Goal: Transaction & Acquisition: Purchase product/service

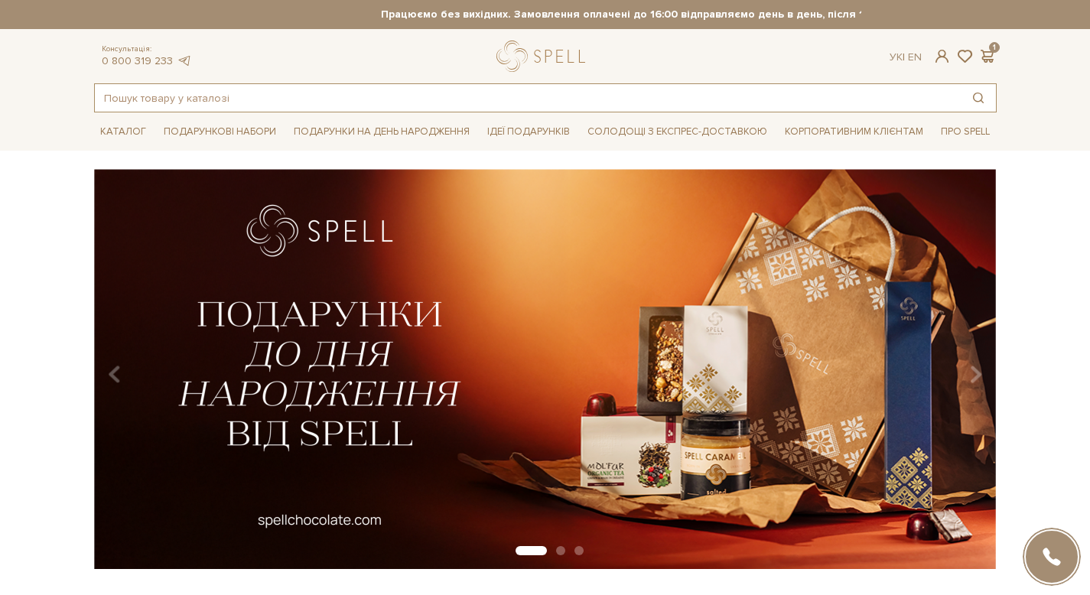
click at [281, 86] on input "text" at bounding box center [528, 98] width 866 height 28
paste input "Набір "До Дня народження", ТМ "Спелл""
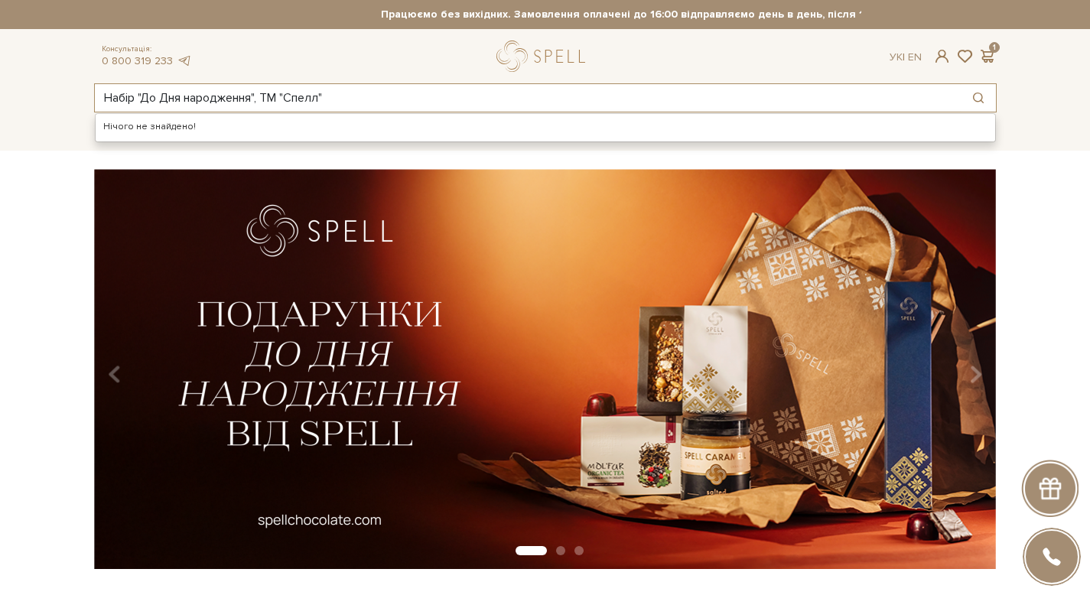
type input "Набір "До Дня народження", ТМ "Спелл""
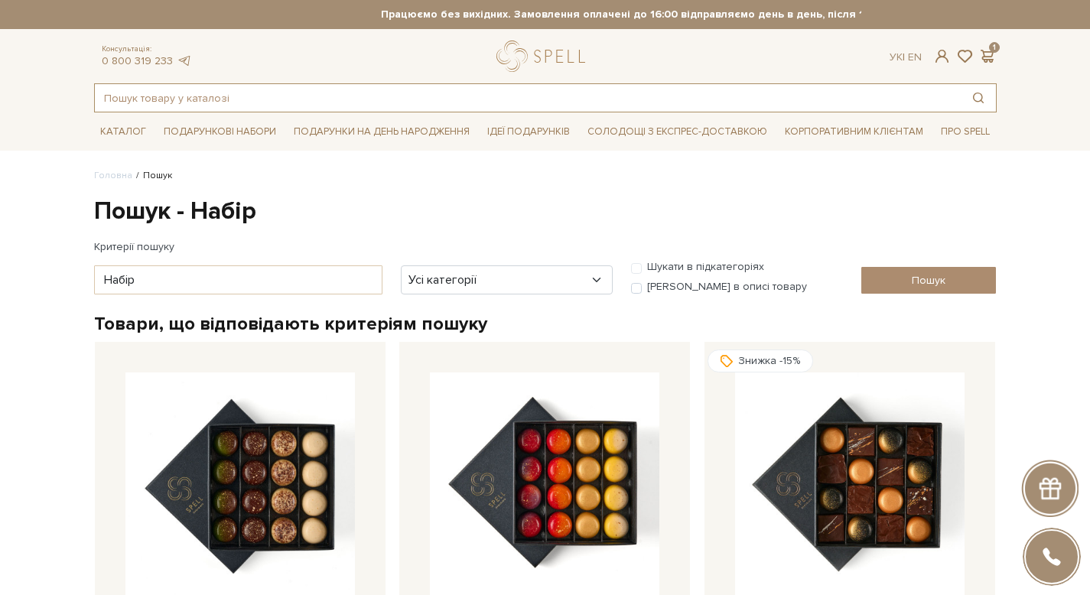
click at [389, 104] on input "text" at bounding box center [528, 98] width 866 height 28
paste input "Набір "До Дня народження", ТМ "Спелл""
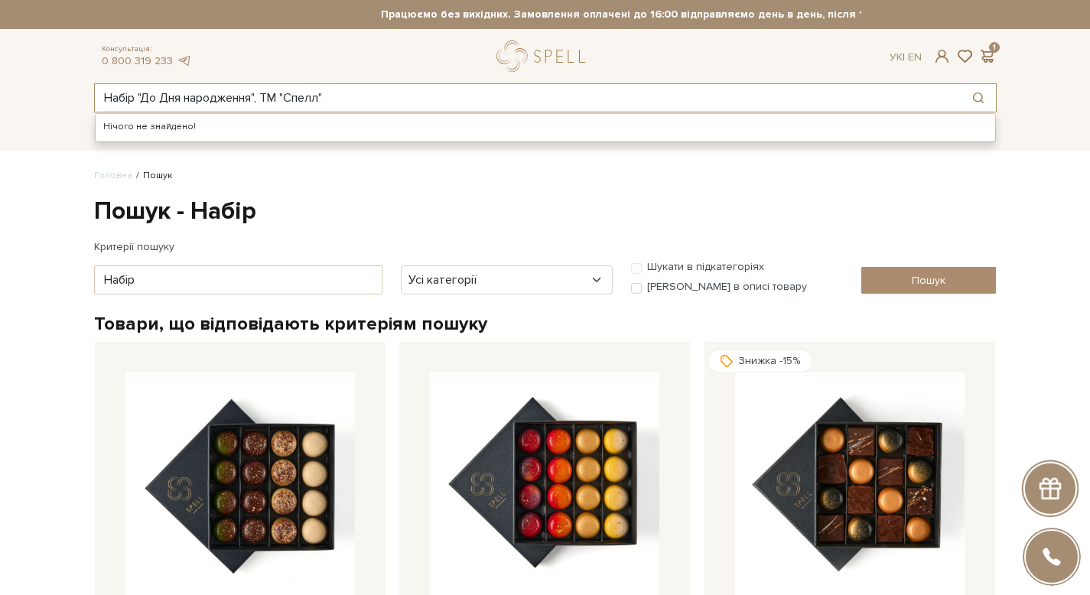
drag, startPoint x: 259, startPoint y: 96, endPoint x: 461, endPoint y: 107, distance: 202.3
click at [461, 107] on input "Набір "До Дня народження", ТМ "Спелл"" at bounding box center [528, 98] width 866 height 28
drag, startPoint x: 141, startPoint y: 99, endPoint x: 5, endPoint y: 94, distance: 135.5
click at [5, 94] on header "Працюємо без вихідних. Замовлення оплачені до 16:00 відправляємо день в день, п…" at bounding box center [545, 56] width 1090 height 112
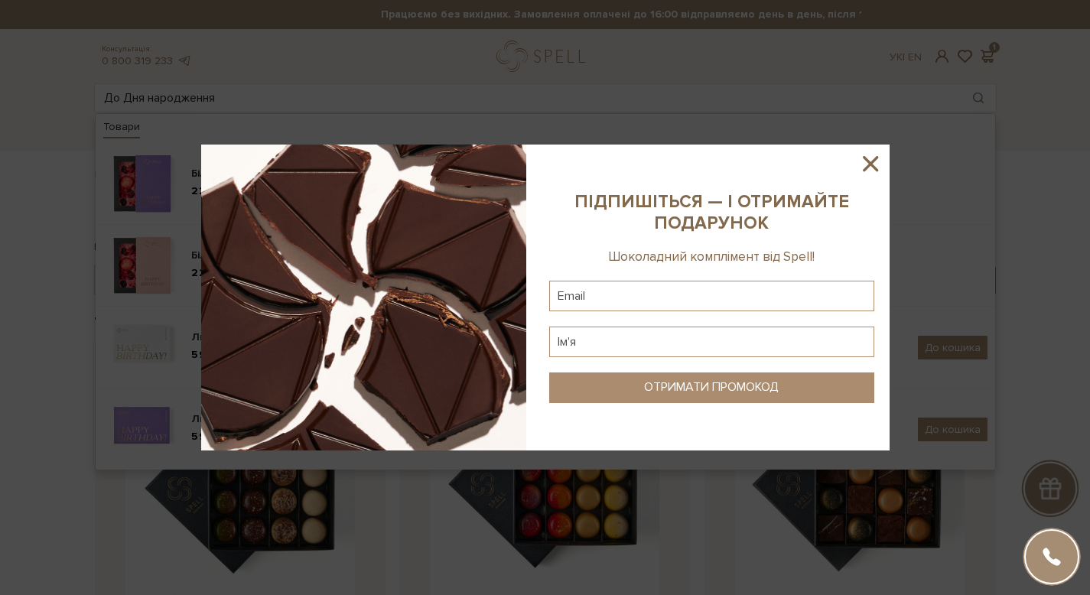
click at [408, 93] on div at bounding box center [545, 297] width 1090 height 595
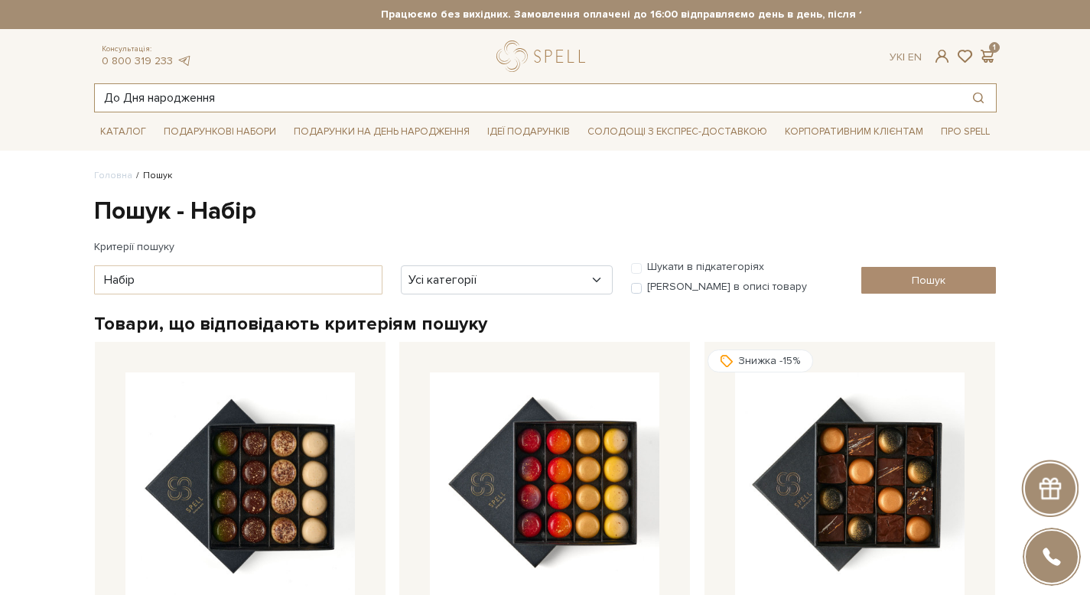
click at [390, 102] on input "До Дня народження" at bounding box center [528, 98] width 866 height 28
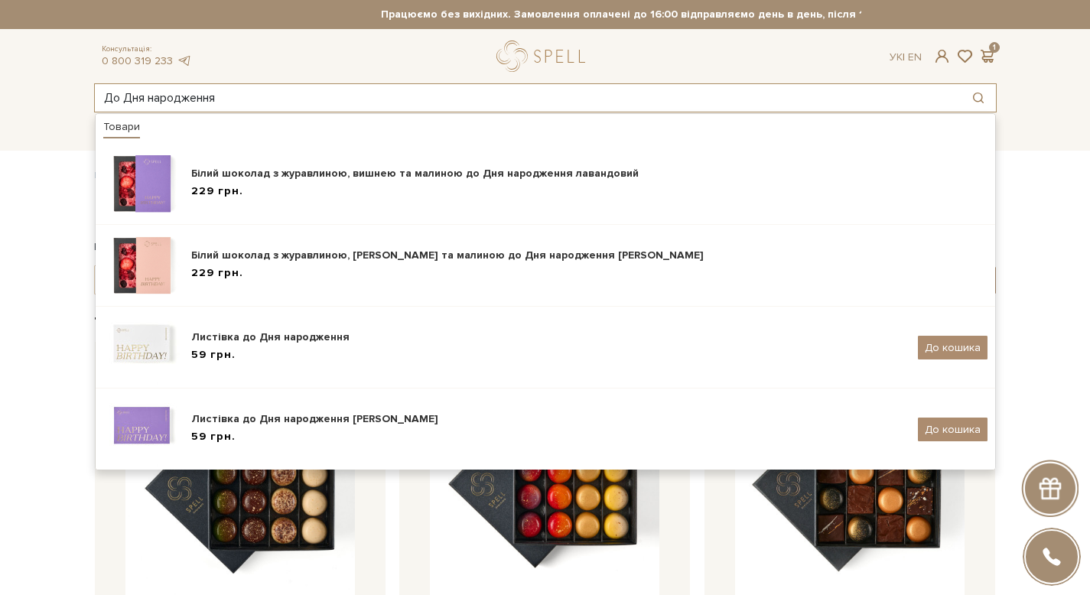
drag, startPoint x: 124, startPoint y: 94, endPoint x: 0, endPoint y: 94, distance: 123.9
click at [0, 94] on header "Працюємо без вихідних. Замовлення оплачені до 16:00 відправляємо день в день, п…" at bounding box center [545, 56] width 1090 height 112
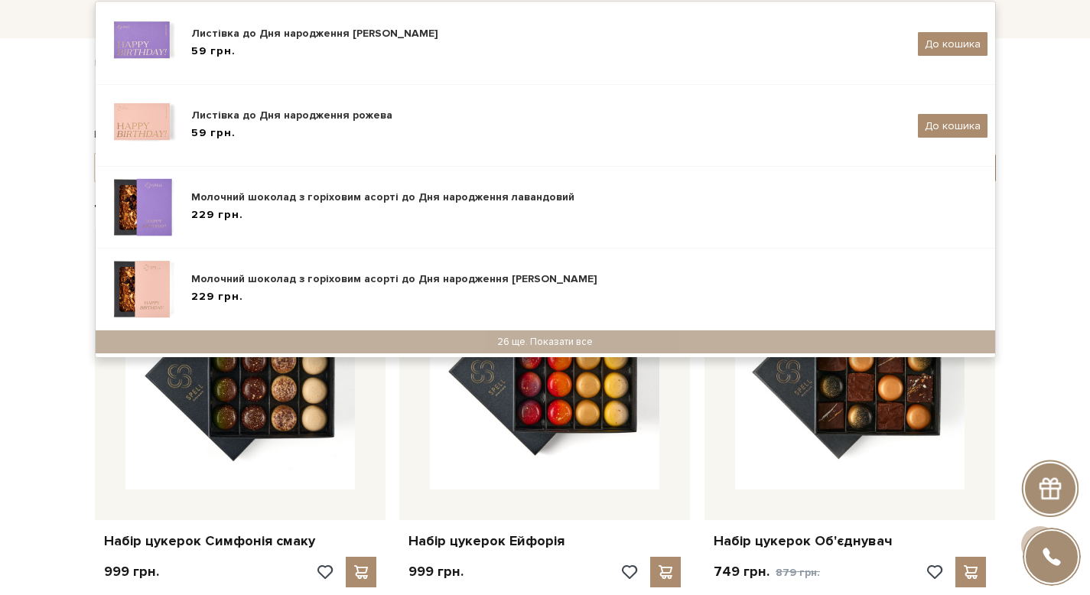
scroll to position [112, 0]
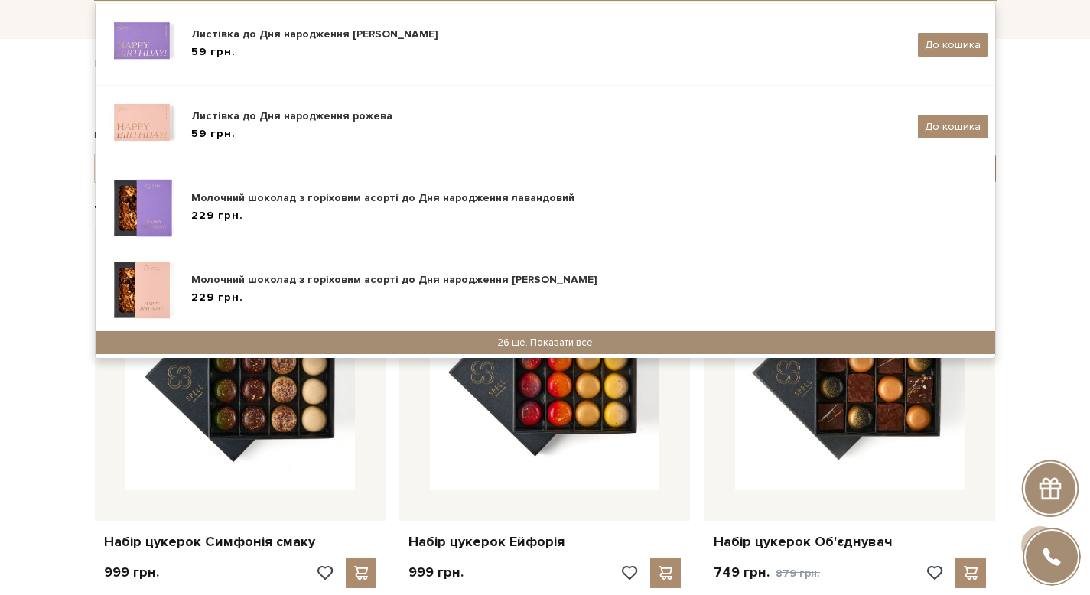
type input "Дня народження"
click at [545, 348] on div "26 ще. Показати все" at bounding box center [546, 342] width 900 height 23
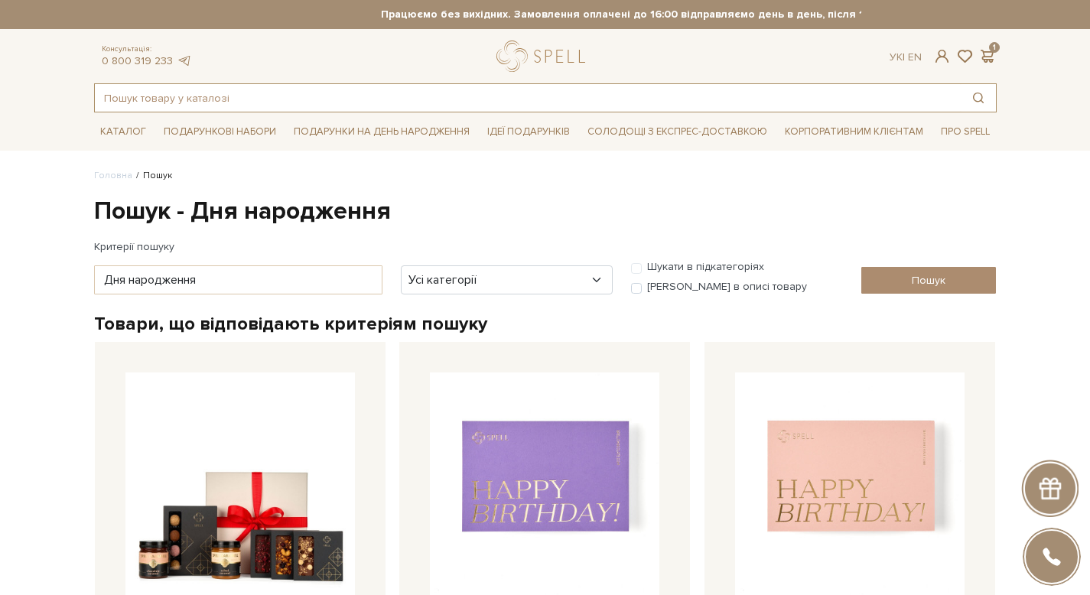
click at [278, 93] on input "text" at bounding box center [528, 98] width 866 height 28
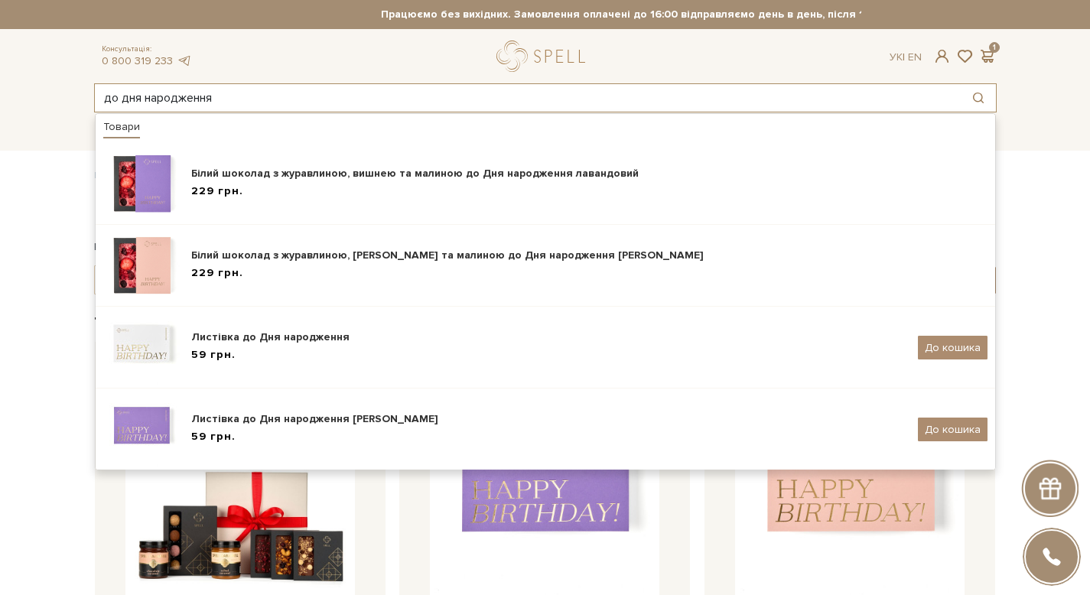
scroll to position [273, 0]
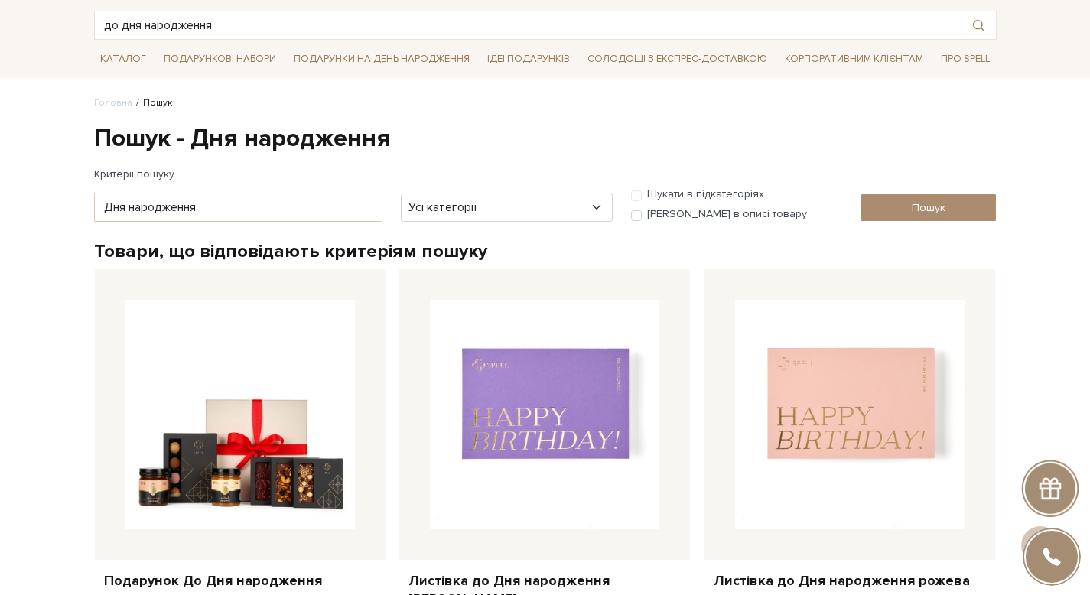
scroll to position [0, 0]
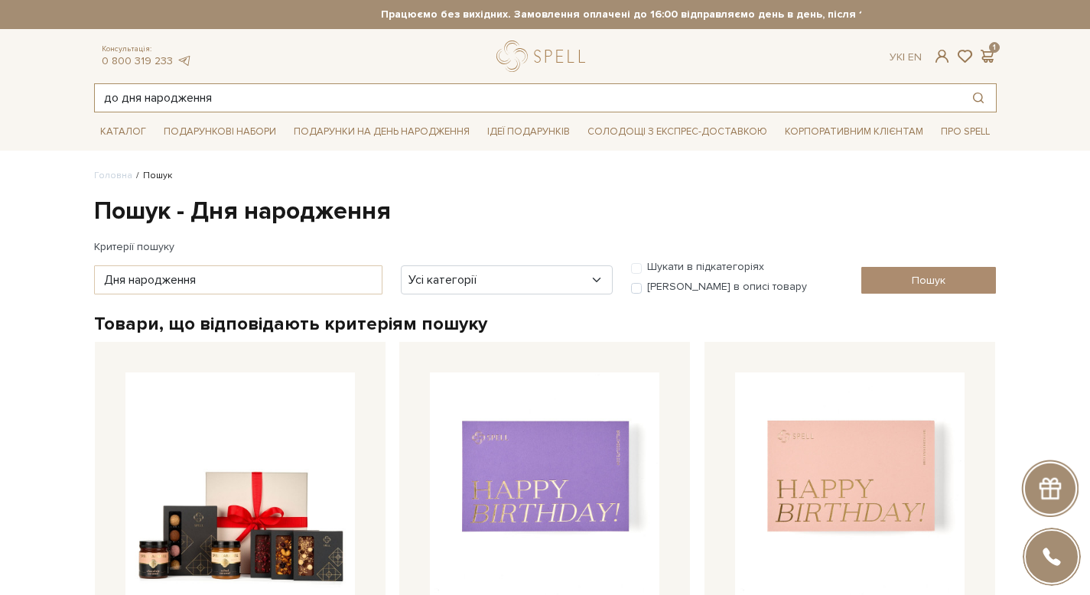
click at [432, 90] on input "до дня народження" at bounding box center [528, 98] width 866 height 28
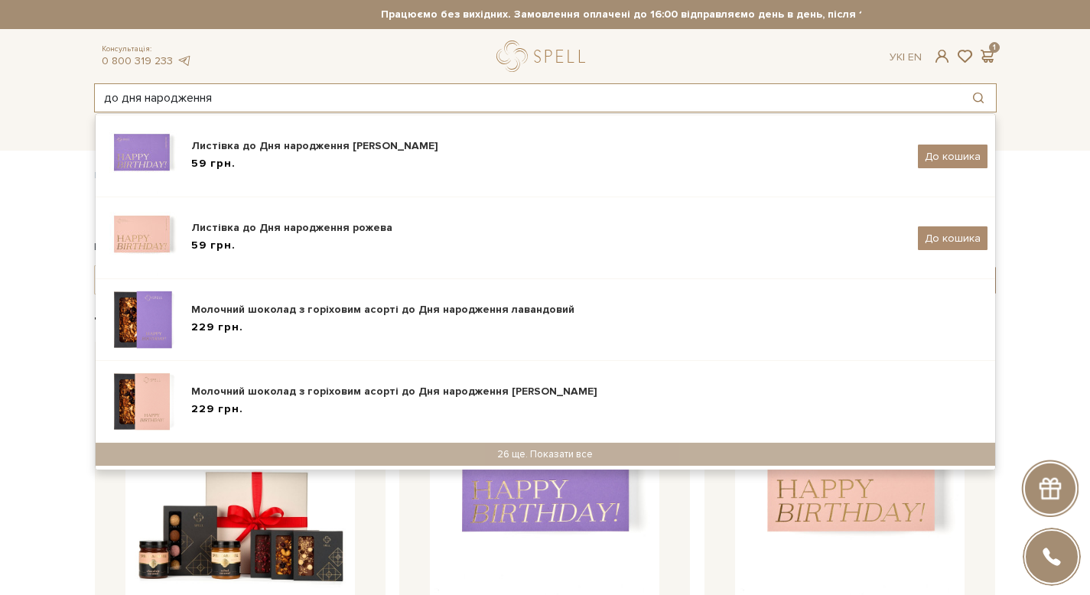
paste input "абір Карамель і Просеко, ТМ "СПЕЛЛ""
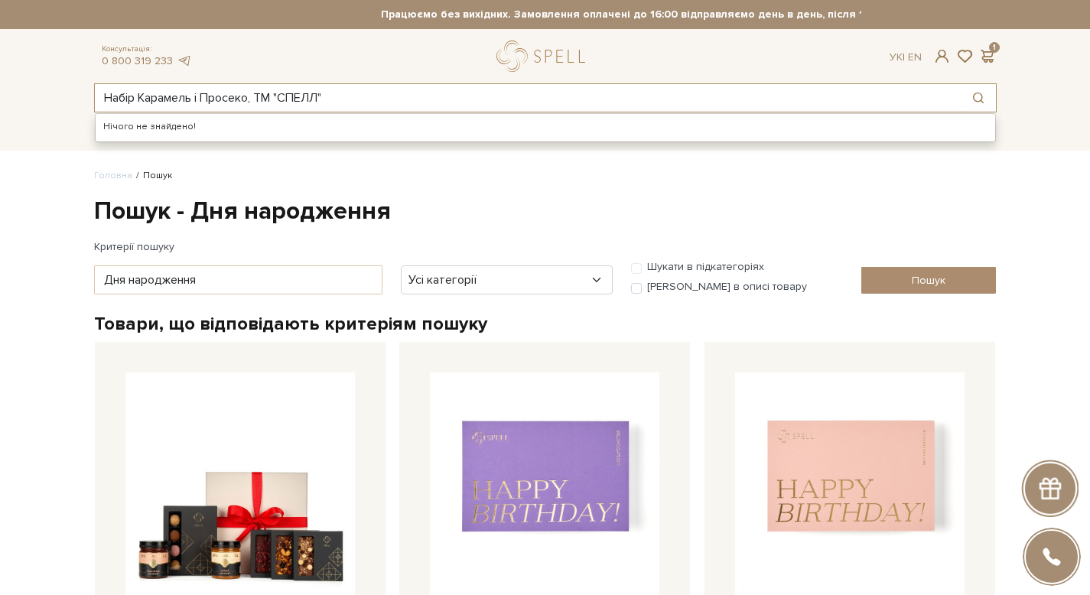
drag, startPoint x: 242, startPoint y: 98, endPoint x: 538, endPoint y: 78, distance: 296.7
click at [525, 77] on div "Консультація: 0 800 319 233 Ук | En | 1 Набір Карамель і Просеко, ТМ "СПЕЛЛ" Ні…" at bounding box center [545, 77] width 921 height 72
click at [394, 91] on input "Набір Карамель і Просеко, ТМ "СПЕЛЛ"" at bounding box center [528, 98] width 866 height 28
drag, startPoint x: 250, startPoint y: 103, endPoint x: 575, endPoint y: 69, distance: 326.2
click at [575, 69] on div "Консультація: 0 800 319 233 Ук | En | 1 Набір Карамель і Просеко, ТМ "СПЕЛЛ" Ні…" at bounding box center [545, 77] width 921 height 72
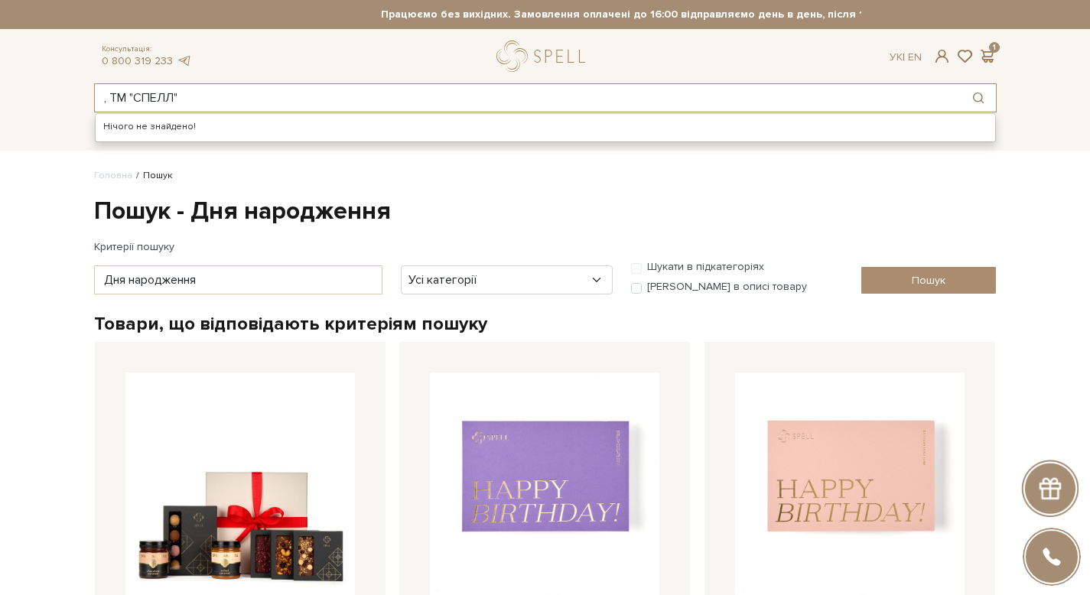
click at [243, 93] on input ", ТМ "СПЕЛЛ"" at bounding box center [528, 98] width 866 height 28
click at [263, 100] on input "Набір Карамель і Просеко, ТМ "СПЕЛЛ"" at bounding box center [528, 98] width 866 height 28
drag, startPoint x: 252, startPoint y: 98, endPoint x: 437, endPoint y: 86, distance: 185.6
click at [437, 86] on input "Набір Карамель і Просеко, ТМ "СПЕЛЛ"" at bounding box center [528, 98] width 866 height 28
click at [436, 90] on input "Набір Карамель і Просеко, ТМ "СПЕЛЛ"" at bounding box center [528, 98] width 866 height 28
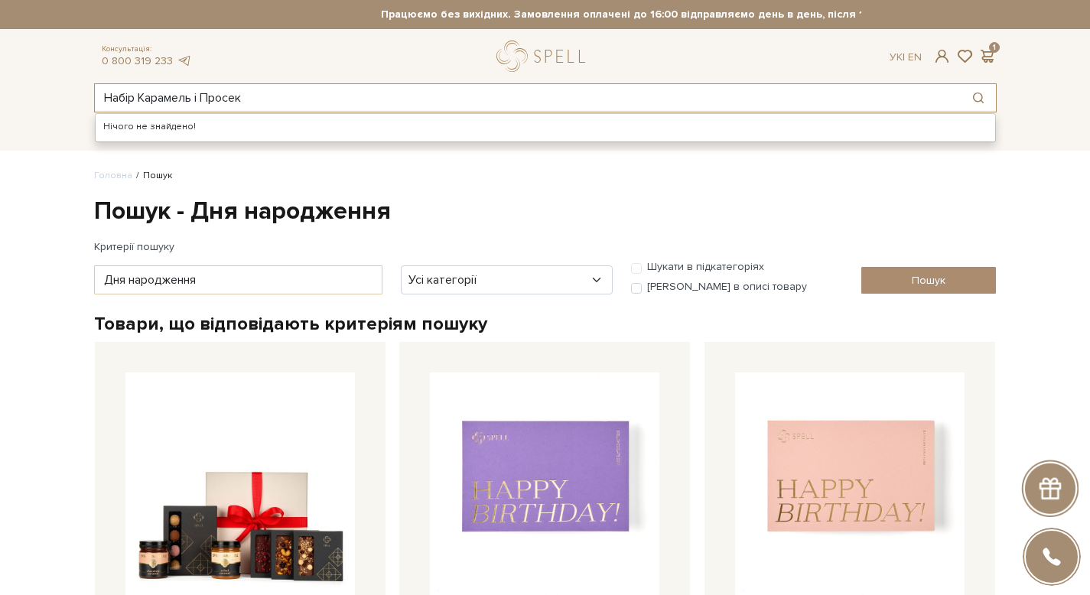
click at [423, 93] on input "Набір Карамель і Просек" at bounding box center [528, 98] width 866 height 28
click at [236, 112] on div "Набір Карамель і Просек Нічого не знайдено!" at bounding box center [545, 97] width 903 height 29
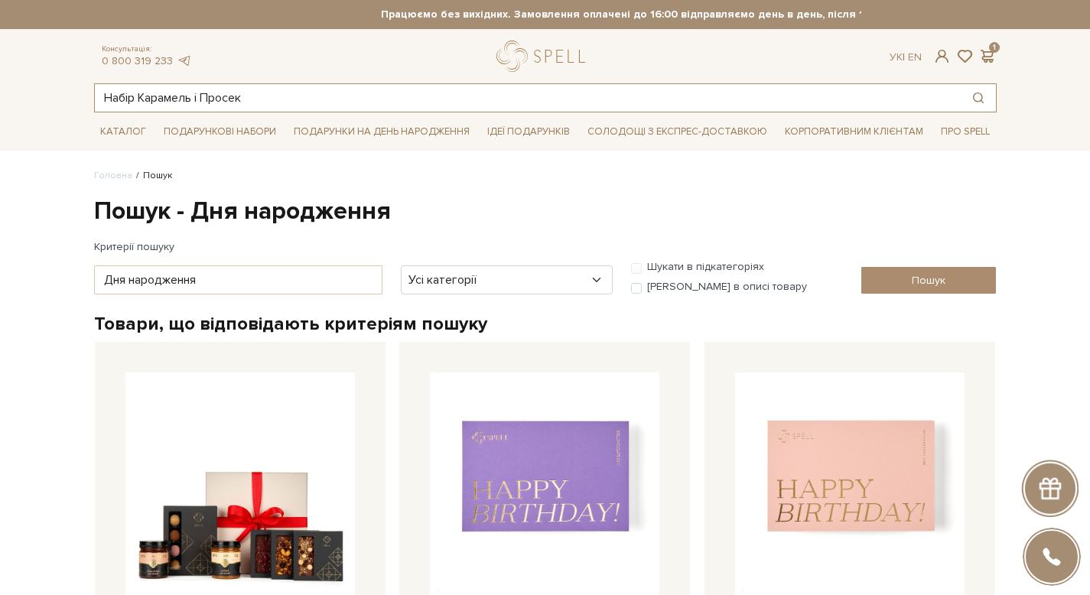
drag, startPoint x: 198, startPoint y: 96, endPoint x: 545, endPoint y: 94, distance: 346.6
click at [519, 92] on input "Набір Карамель і Просек" at bounding box center [528, 98] width 866 height 28
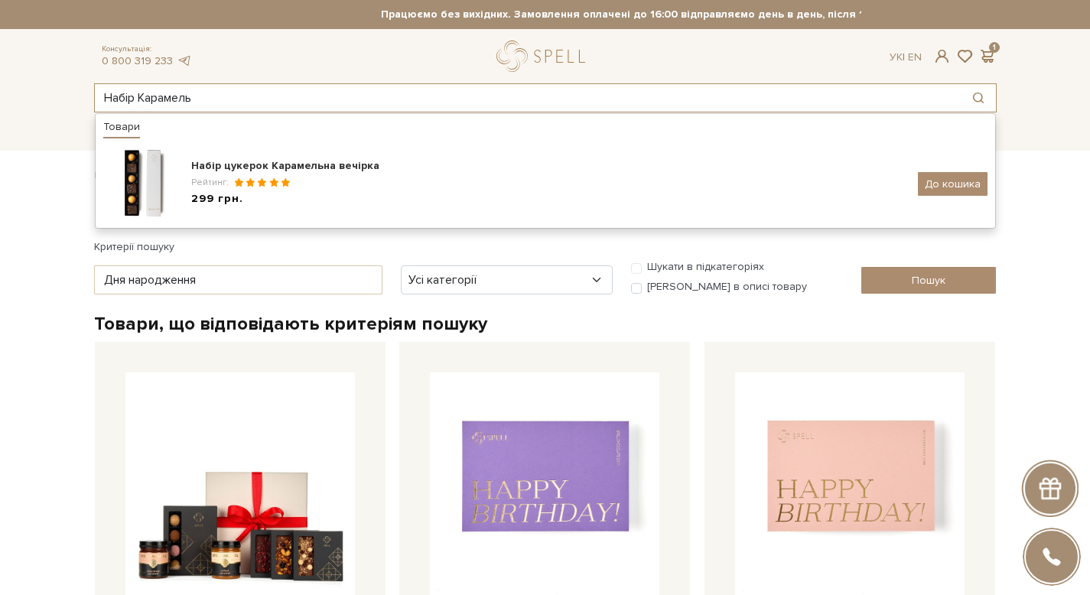
drag, startPoint x: 139, startPoint y: 93, endPoint x: 0, endPoint y: 97, distance: 139.3
click at [0, 97] on header "Працюємо без вихідних. Замовлення оплачені до 16:00 відправляємо день в день, п…" at bounding box center [545, 56] width 1090 height 112
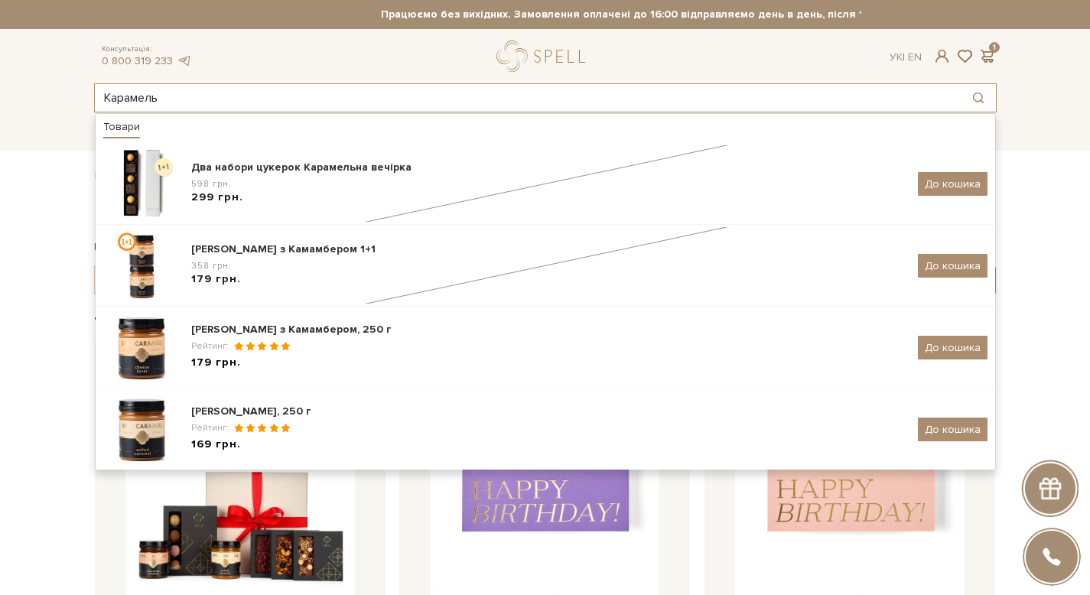
click at [256, 100] on input "Карамель" at bounding box center [528, 98] width 866 height 28
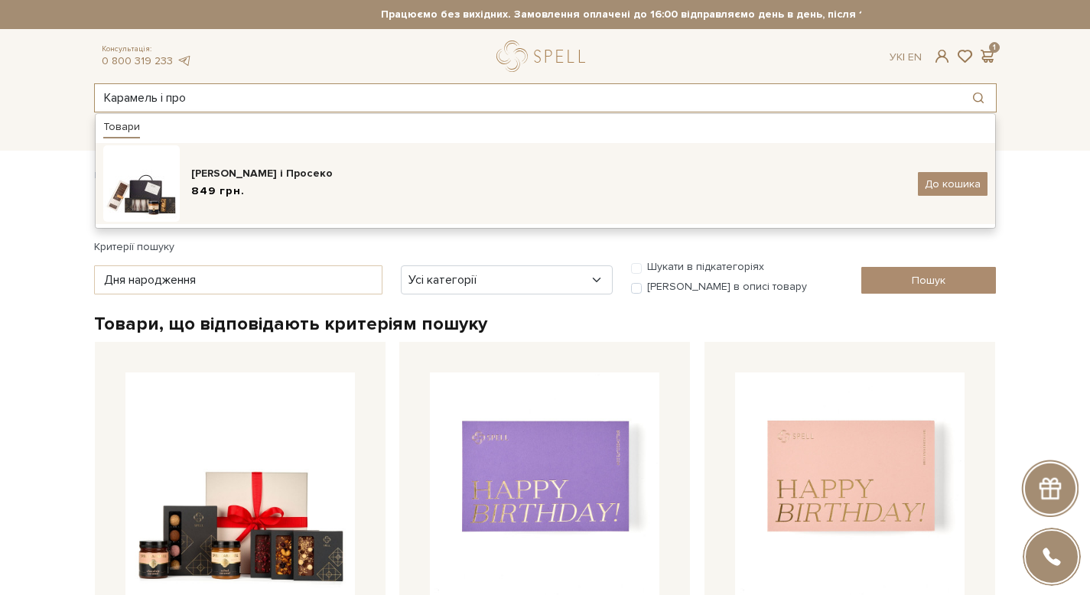
type input "Карамель і про"
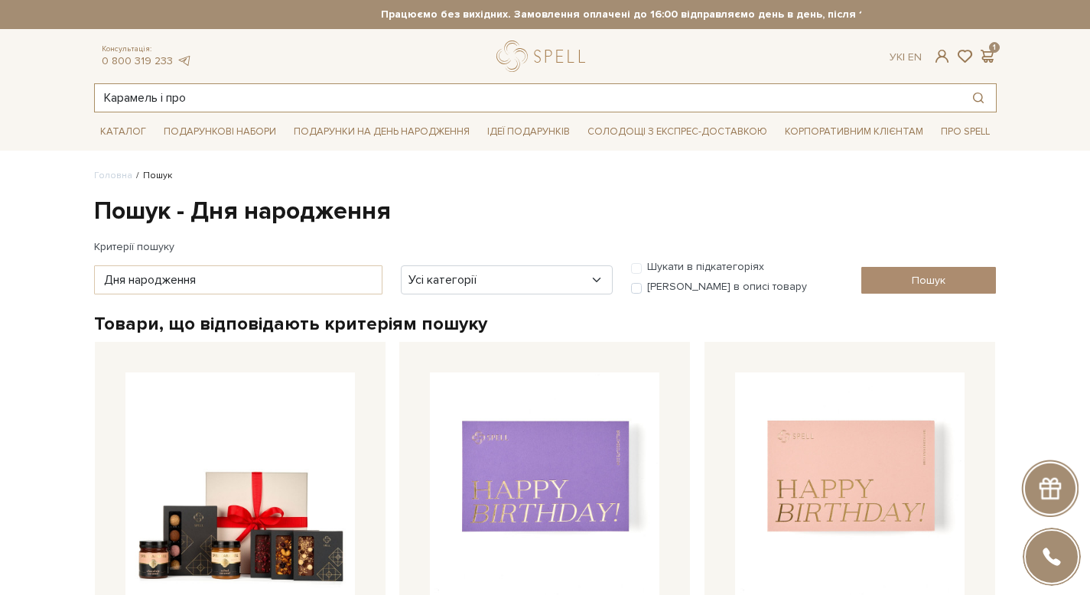
click at [328, 109] on input "Карамель і про" at bounding box center [528, 98] width 866 height 28
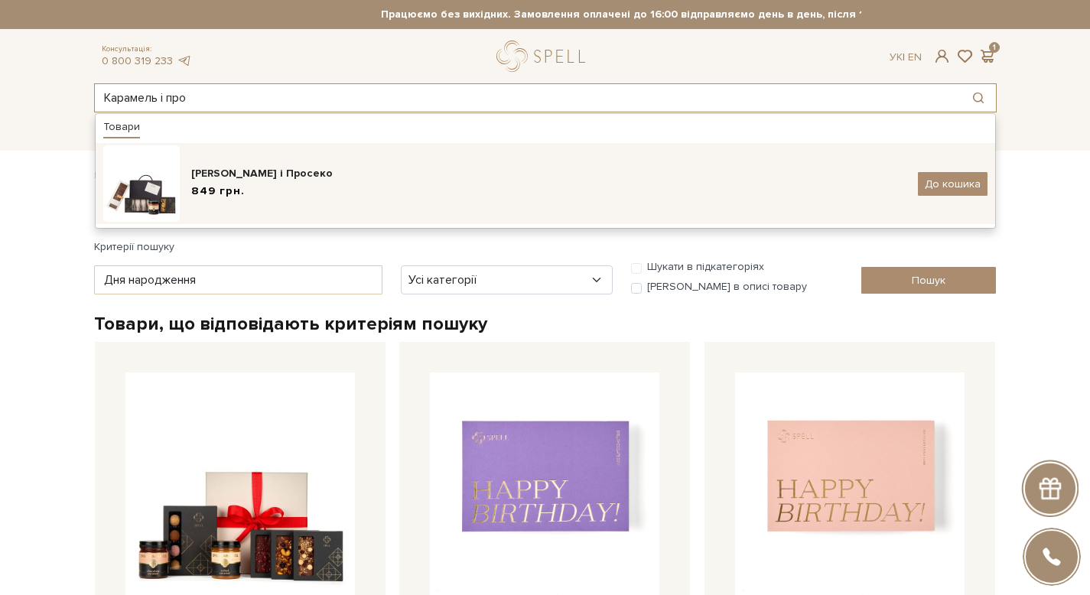
click at [327, 163] on div "Подарунок Карамель і Просеко 849 грн. До кошика" at bounding box center [545, 183] width 884 height 77
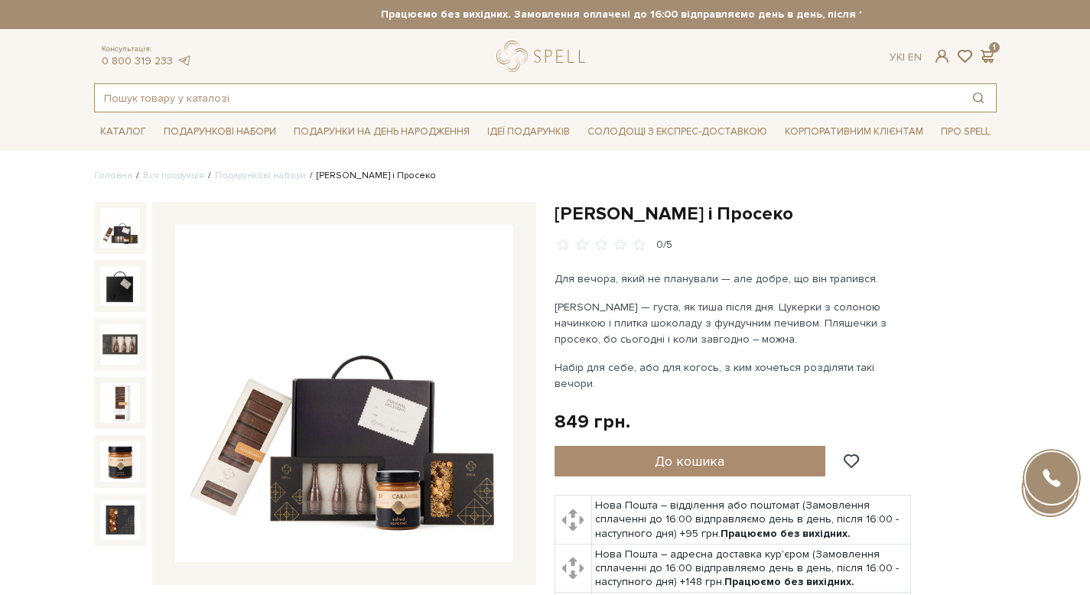
click at [383, 95] on input "text" at bounding box center [528, 98] width 866 height 28
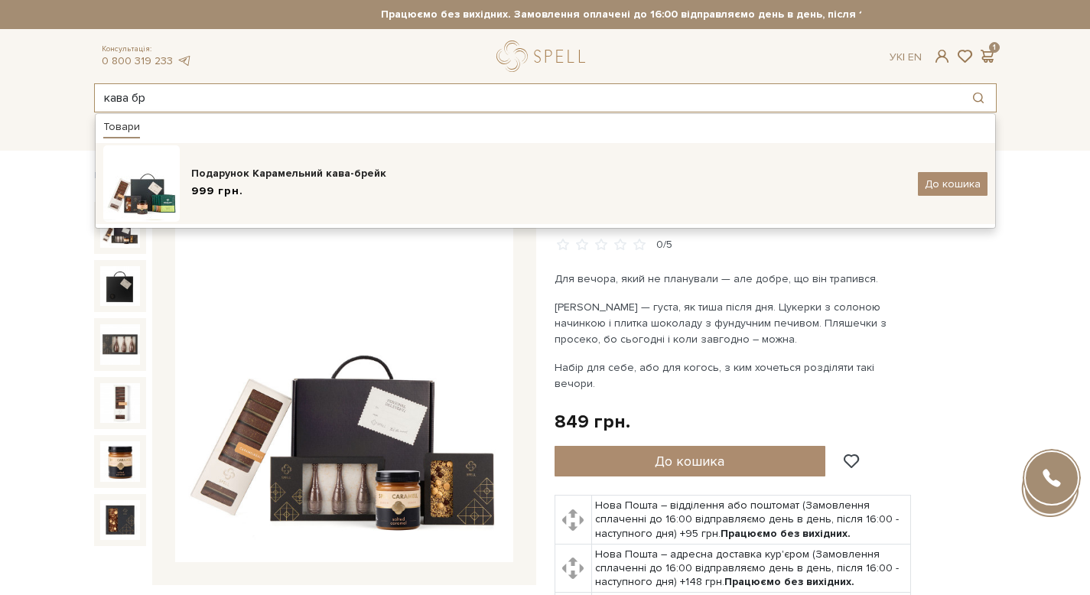
type input "кава бр"
click at [389, 192] on div "999 грн." at bounding box center [548, 192] width 715 height 16
